Goal: Task Accomplishment & Management: Manage account settings

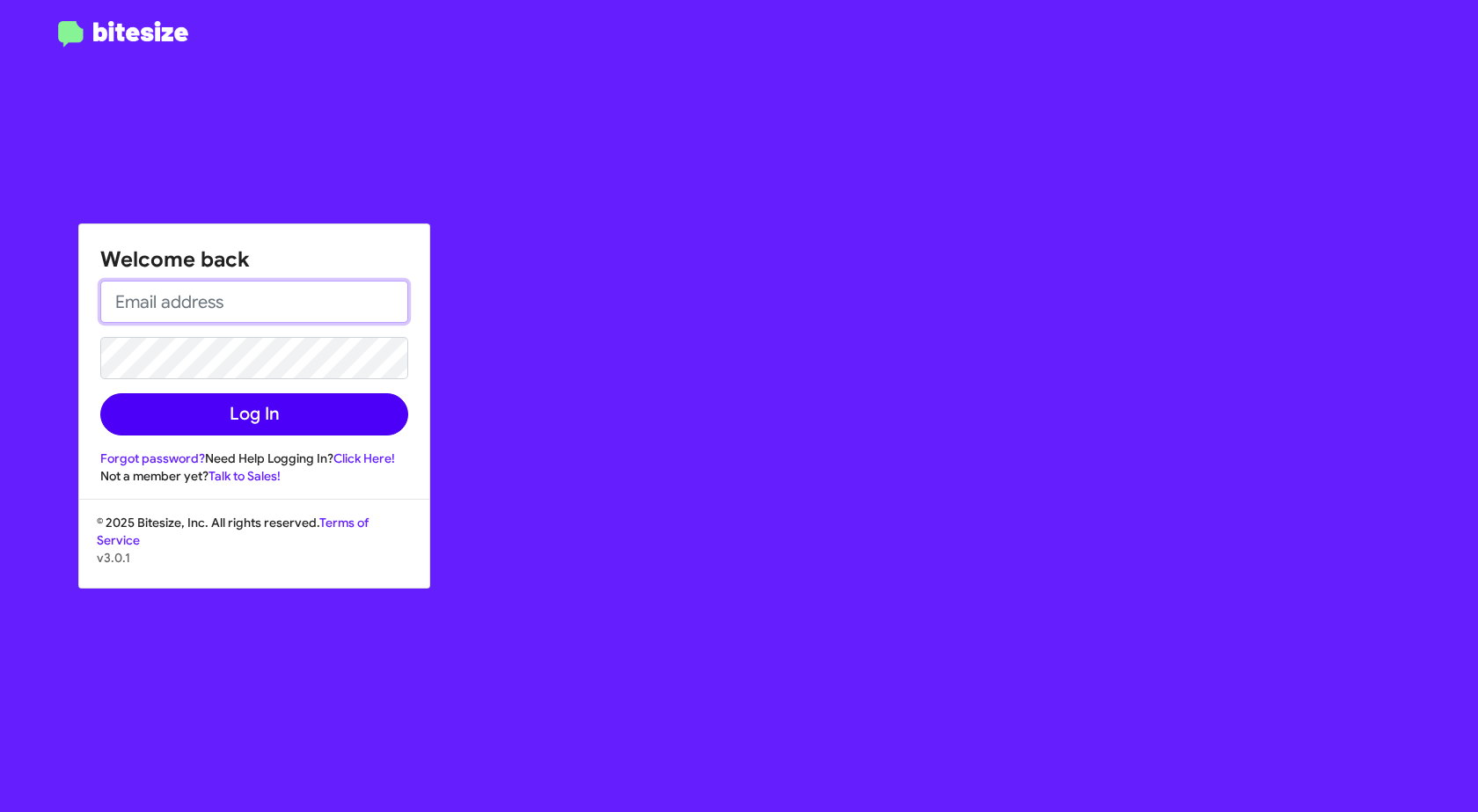
type input "[EMAIL_ADDRESS][DOMAIN_NAME]"
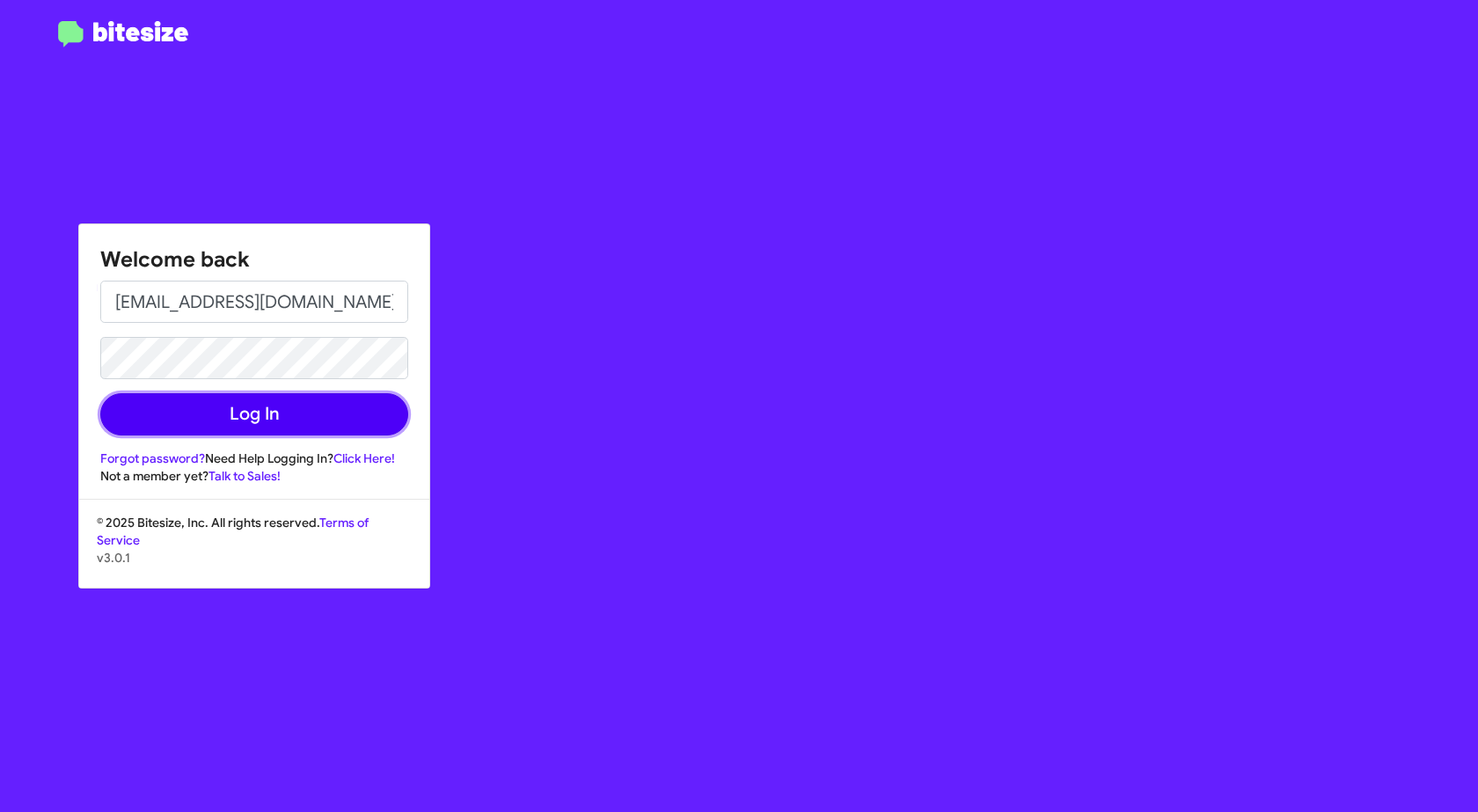
click at [266, 422] on button "Log In" at bounding box center [254, 415] width 308 height 42
click at [312, 405] on button "Log In" at bounding box center [254, 415] width 308 height 42
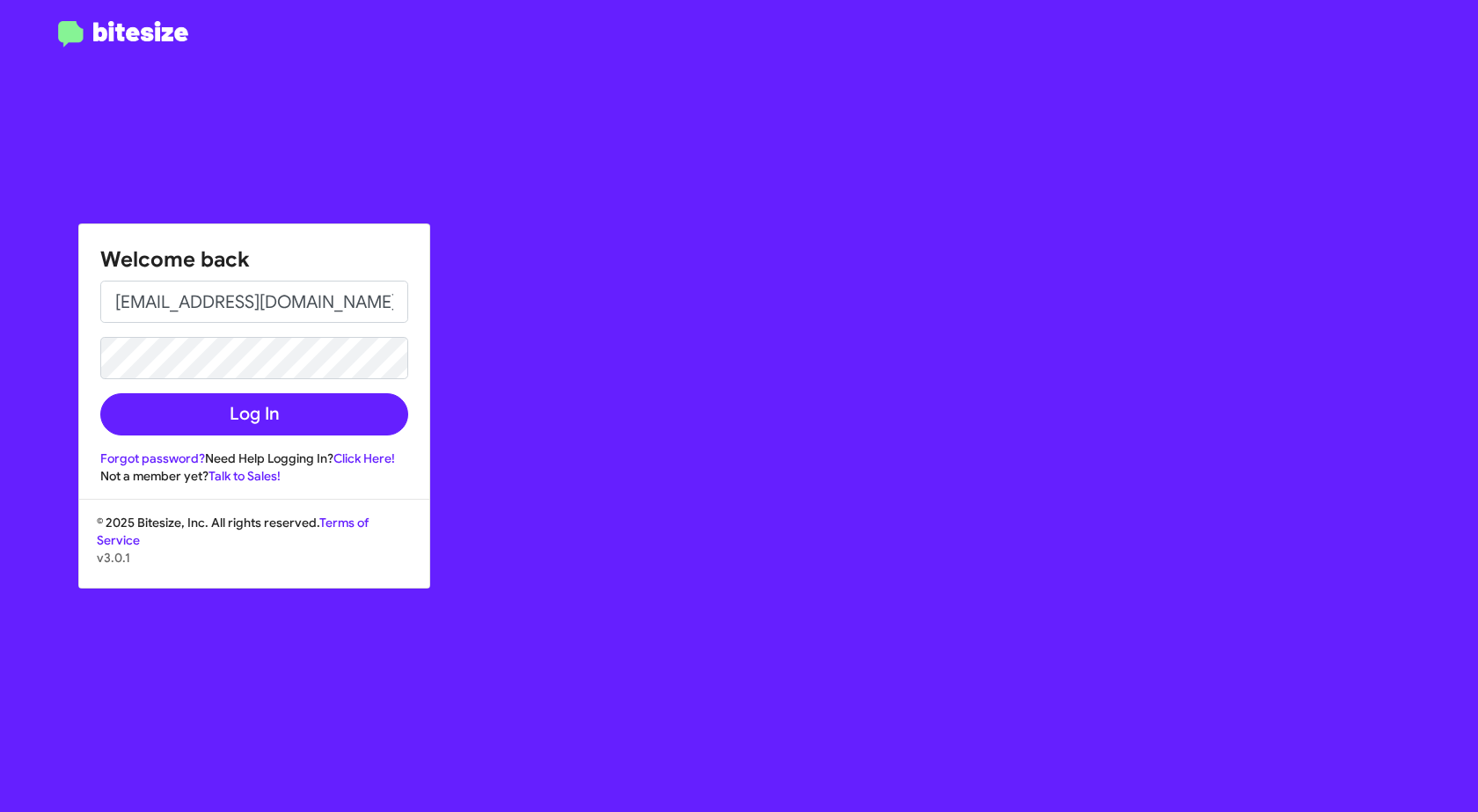
click at [272, 383] on form "[EMAIL_ADDRESS][DOMAIN_NAME] Log In" at bounding box center [254, 357] width 308 height 155
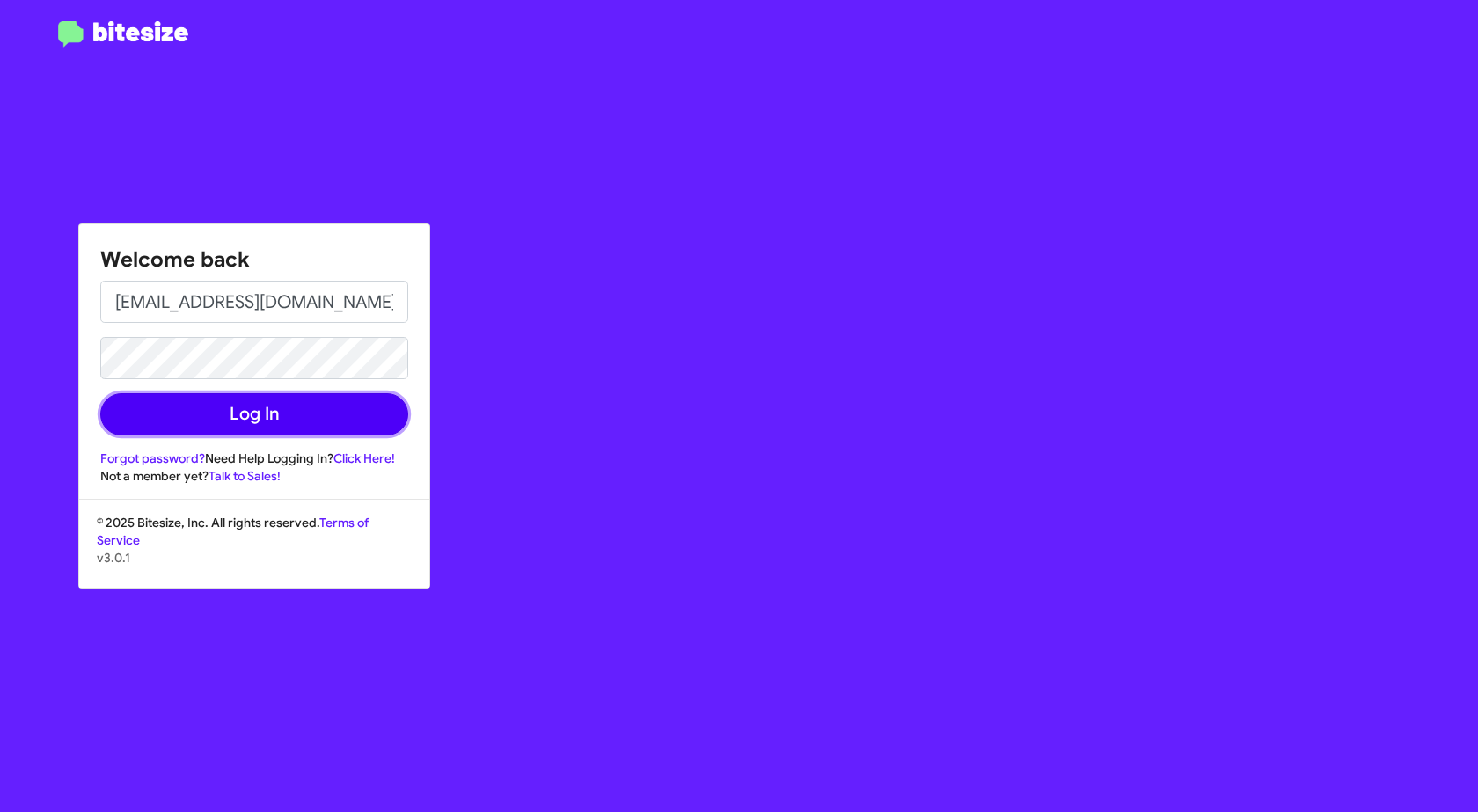
click at [255, 406] on button "Log In" at bounding box center [254, 415] width 308 height 42
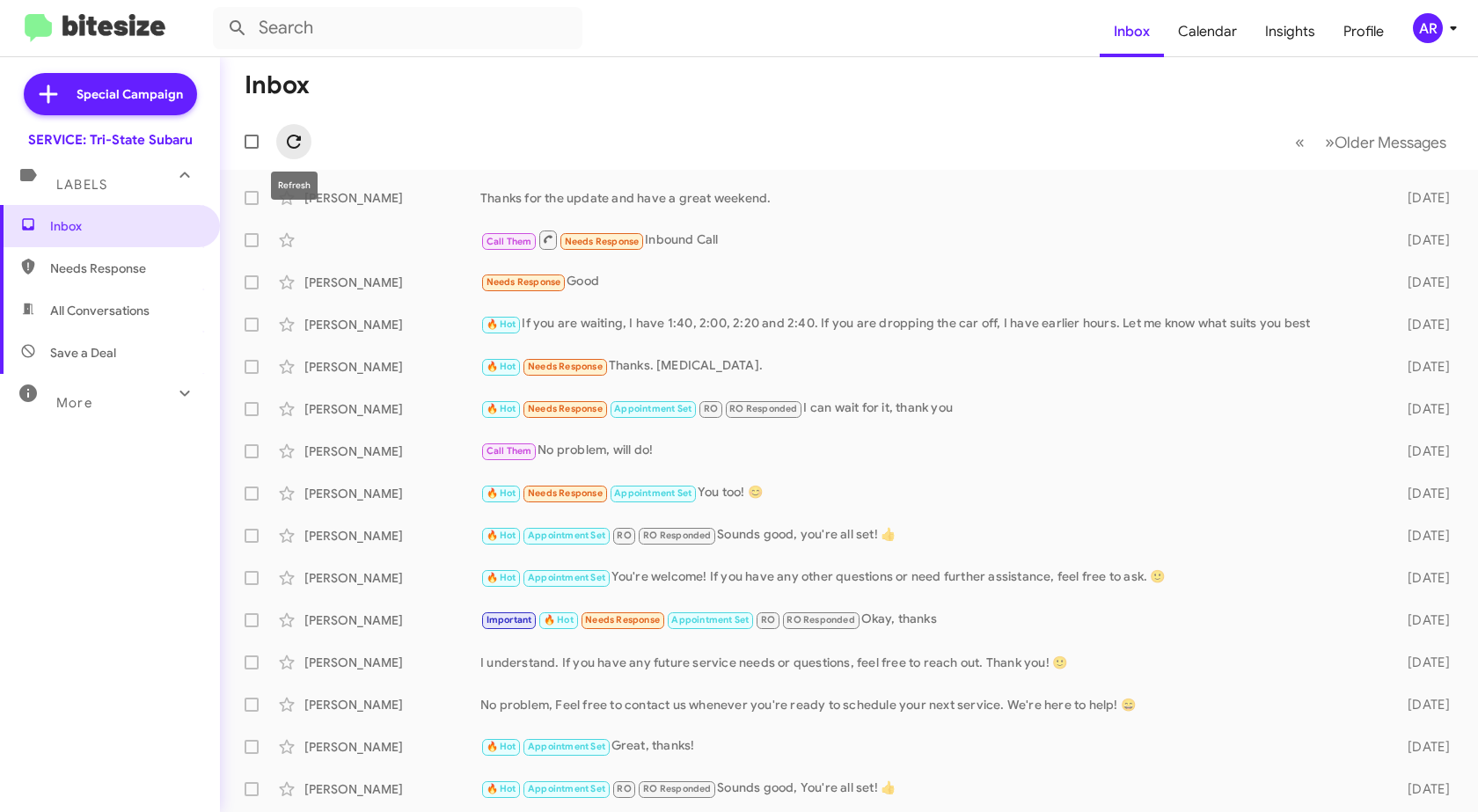
click at [295, 133] on icon at bounding box center [294, 142] width 21 height 21
click at [171, 263] on span "Needs Response" at bounding box center [125, 268] width 150 height 17
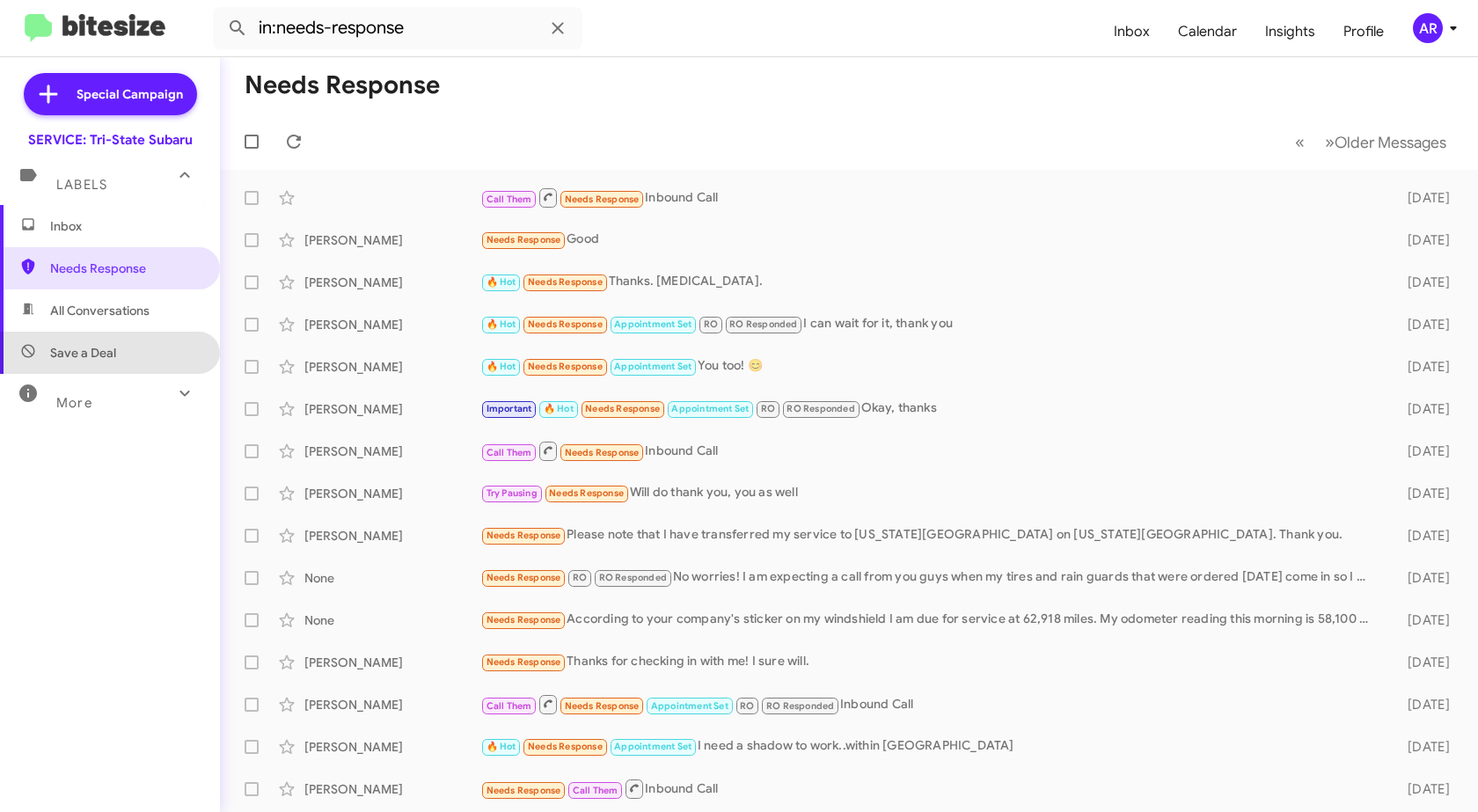
click at [135, 331] on span "Save a Deal" at bounding box center [109, 352] width 220 height 42
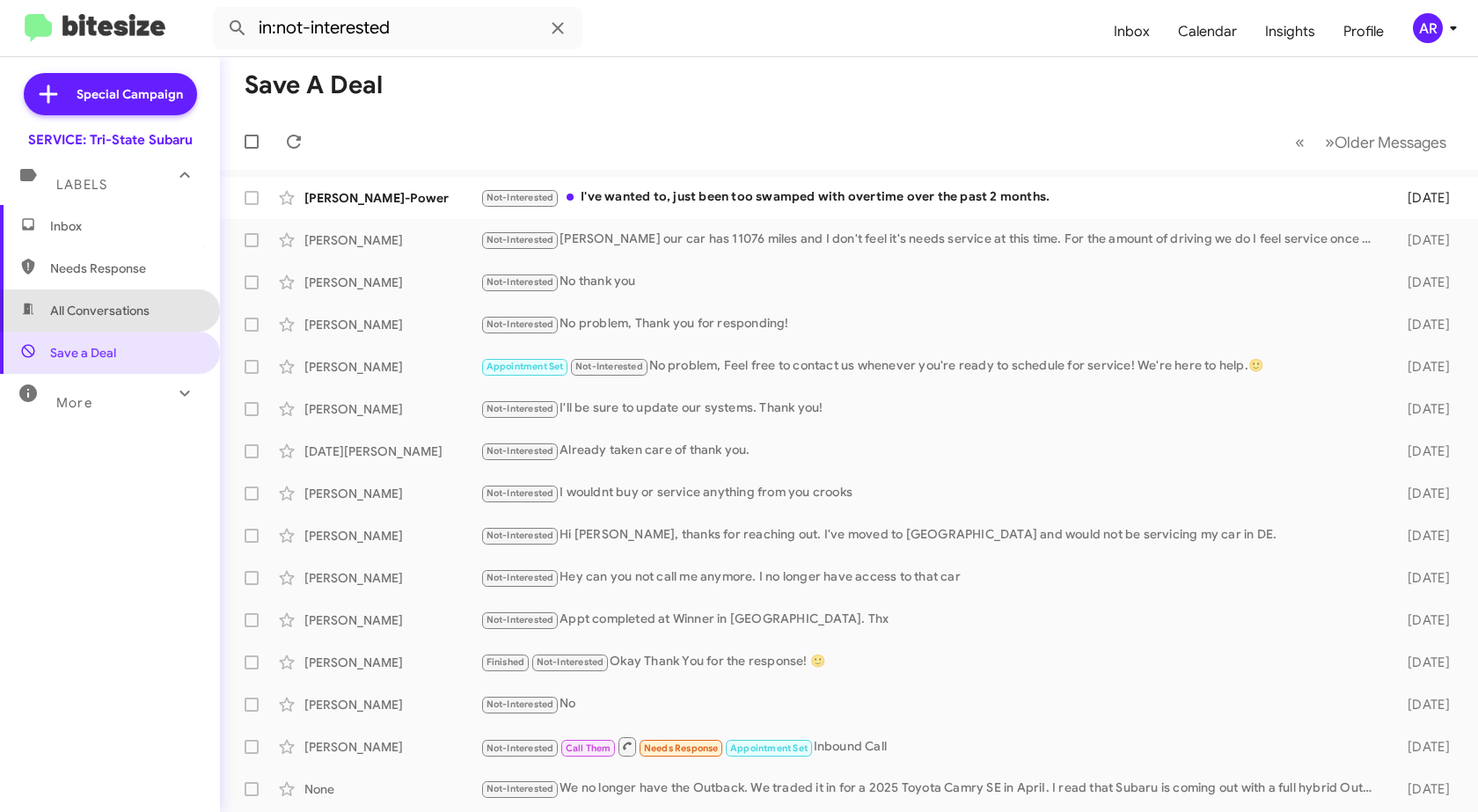
click at [120, 299] on span "All Conversations" at bounding box center [109, 310] width 220 height 42
type input "in:all-conversations"
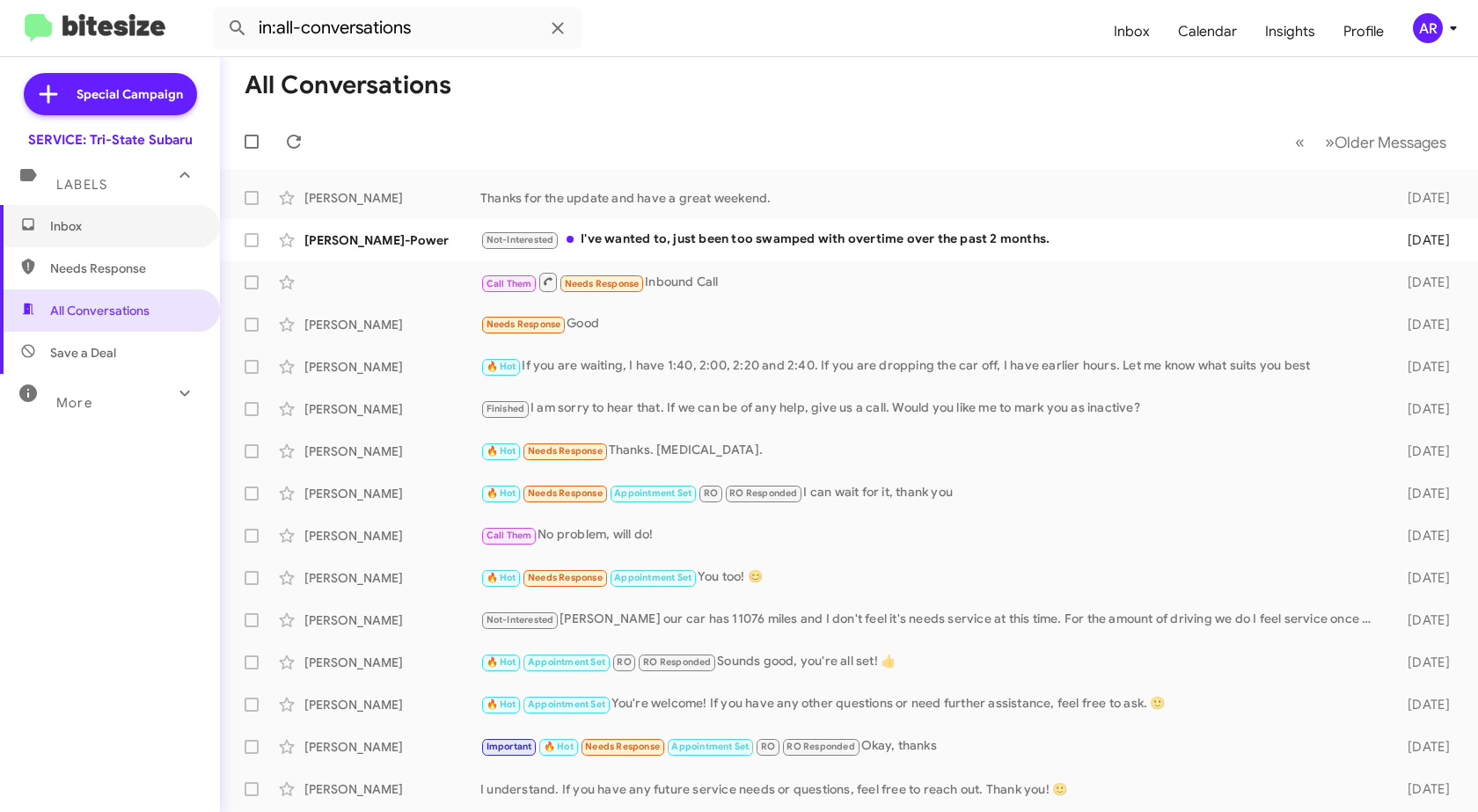
drag, startPoint x: 142, startPoint y: 229, endPoint x: 188, endPoint y: 197, distance: 56.0
click at [142, 229] on span "Inbox" at bounding box center [125, 226] width 150 height 17
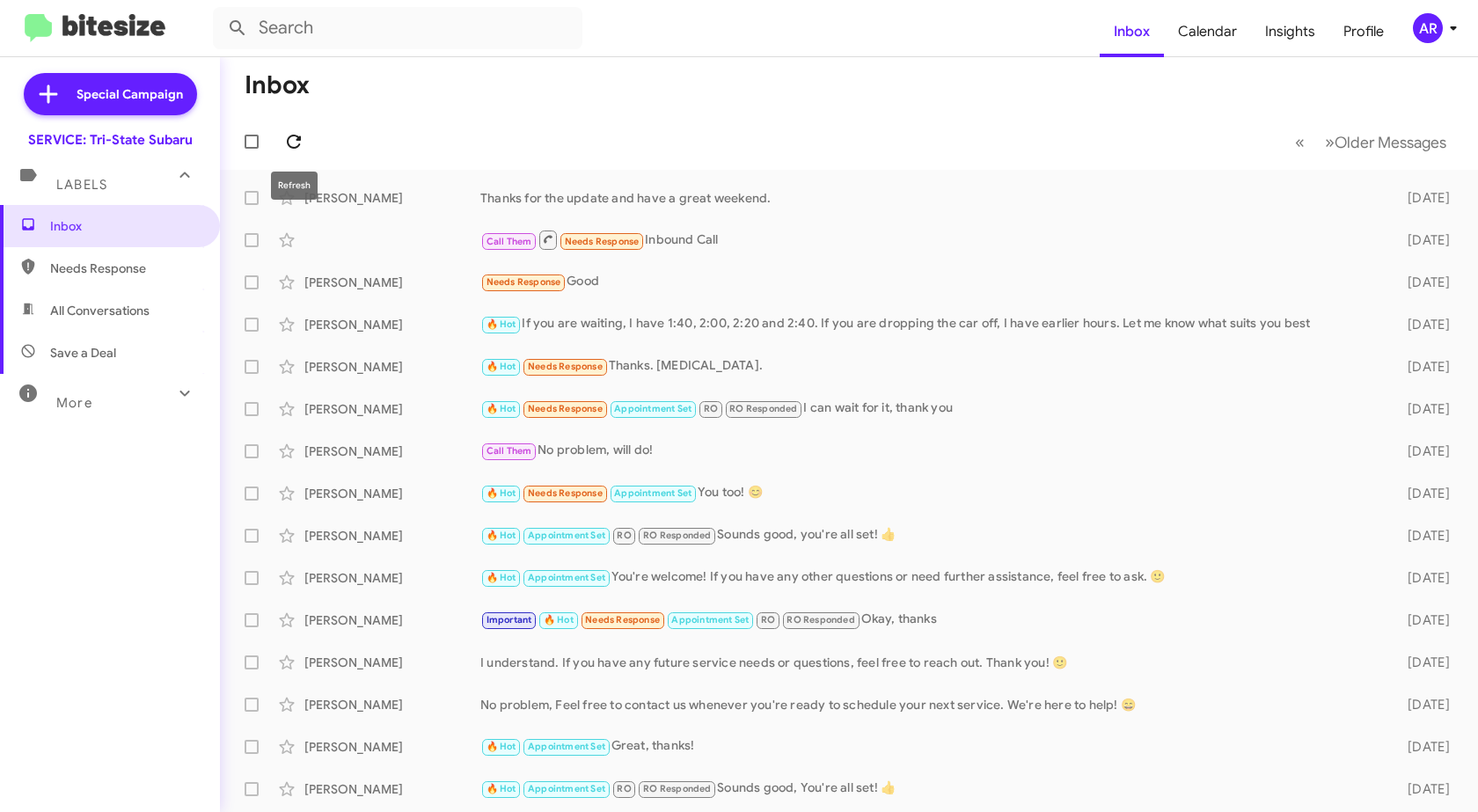
click at [302, 144] on icon at bounding box center [294, 142] width 21 height 21
